Goal: Task Accomplishment & Management: Complete application form

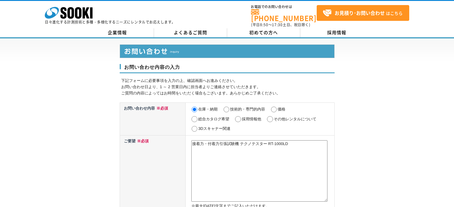
select select "27"
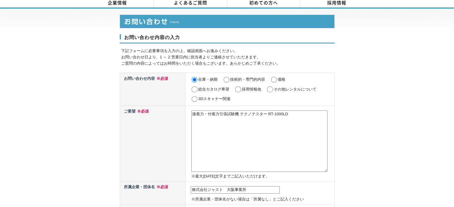
click at [228, 130] on textarea "接着力・付着力引張試験機 テクノテスター RT-1000LD" at bounding box center [259, 141] width 136 height 61
click at [206, 123] on textarea "接着力・付着力引張試験機 テクノテスター RT-1000LD" at bounding box center [259, 141] width 136 height 61
click at [301, 112] on textarea "接着力・付着力引張試験機 テクノテスター RT-1000LD" at bounding box center [259, 141] width 136 height 61
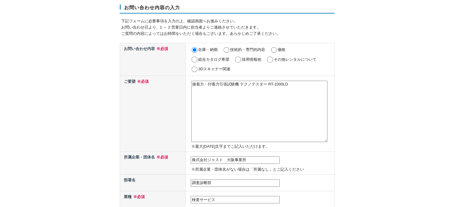
scroll to position [30, 0]
